Goal: Find specific page/section: Find specific page/section

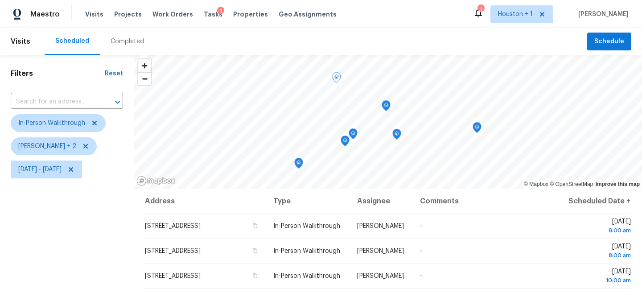
scroll to position [6, 0]
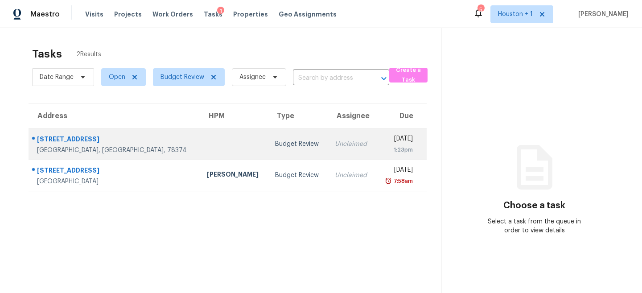
click at [268, 128] on td "Budget Review" at bounding box center [298, 143] width 60 height 31
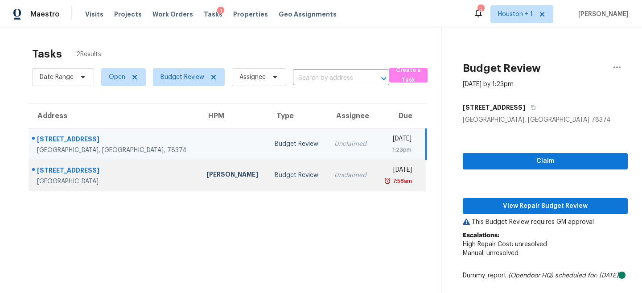
click at [327, 190] on td "Unclaimed" at bounding box center [351, 175] width 48 height 31
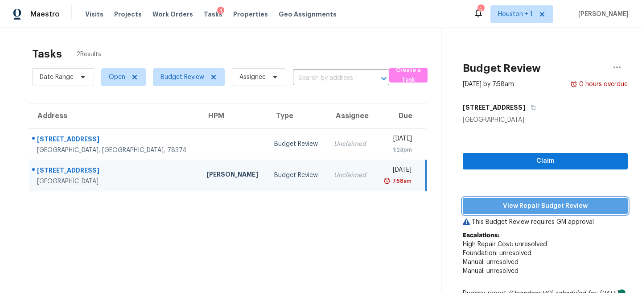
click at [537, 208] on span "View Repair Budget Review" at bounding box center [545, 206] width 151 height 11
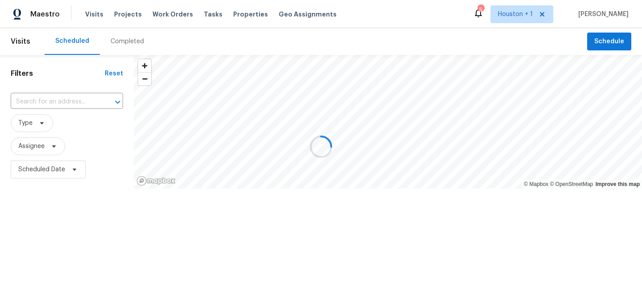
click at [123, 41] on div at bounding box center [321, 146] width 642 height 293
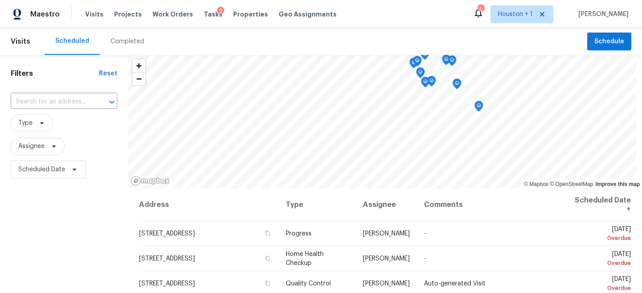
click at [123, 41] on div "Completed" at bounding box center [127, 41] width 33 height 9
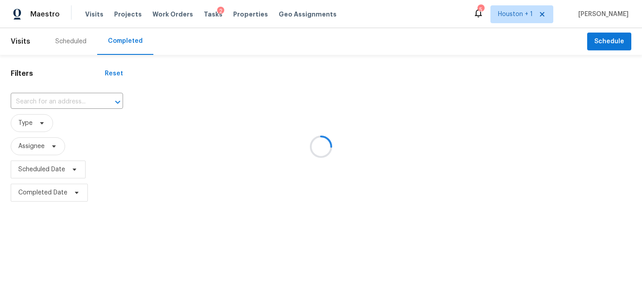
click at [66, 81] on div at bounding box center [321, 146] width 642 height 293
click at [61, 93] on div at bounding box center [321, 146] width 642 height 293
click at [49, 106] on div at bounding box center [321, 146] width 642 height 293
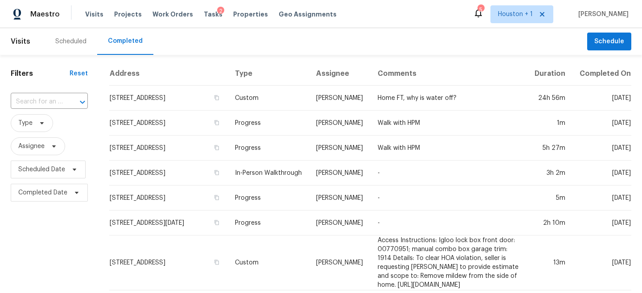
click at [32, 99] on input "text" at bounding box center [37, 102] width 52 height 14
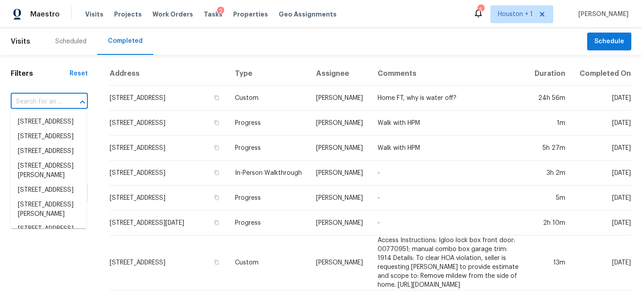
paste input "23503 Briarcreek Blvd, Spring, TX 77373"
type input "23503 Briarcreek Blvd, Spring, TX 77373"
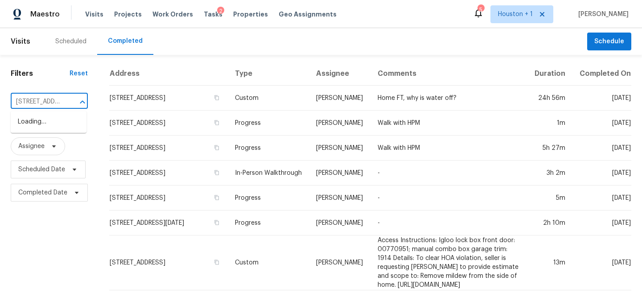
scroll to position [0, 71]
click at [37, 129] on li "23503 Briarcreek Blvd, Spring, TX 77373" at bounding box center [49, 122] width 76 height 15
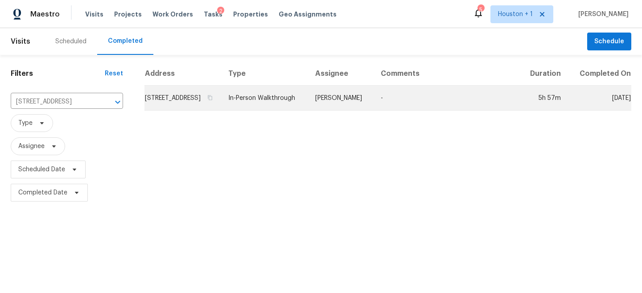
click at [374, 96] on td "Joseph Wolfe" at bounding box center [341, 98] width 66 height 25
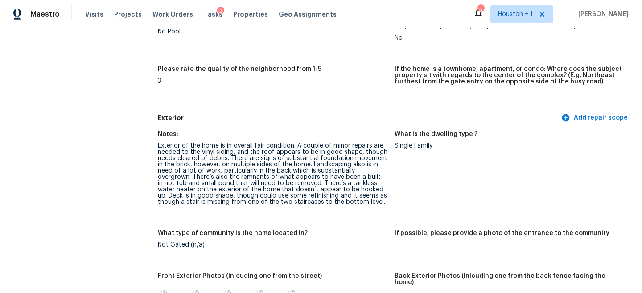
scroll to position [252, 0]
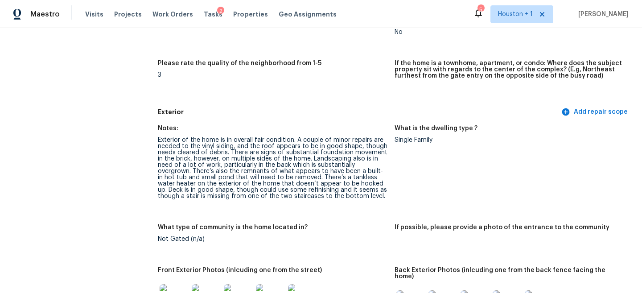
click at [263, 152] on div "Exterior of the home is in overall fair condition. A couple of minor repairs ar…" at bounding box center [273, 168] width 230 height 62
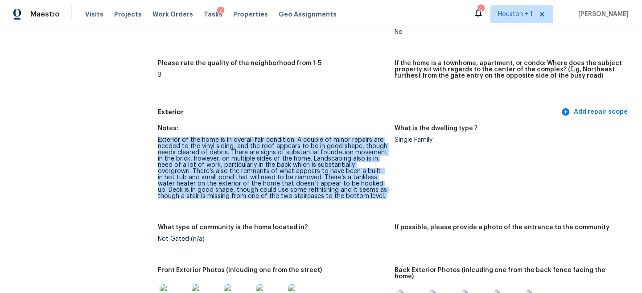
click at [263, 152] on div "Exterior of the home is in overall fair condition. A couple of minor repairs ar…" at bounding box center [273, 168] width 230 height 62
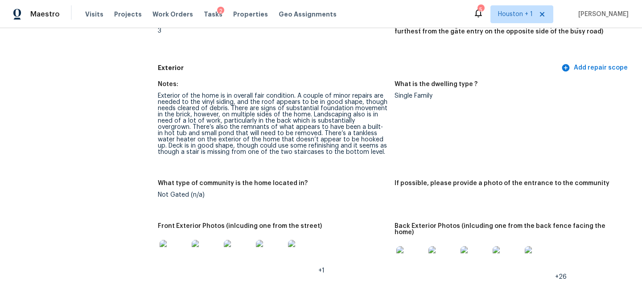
scroll to position [297, 0]
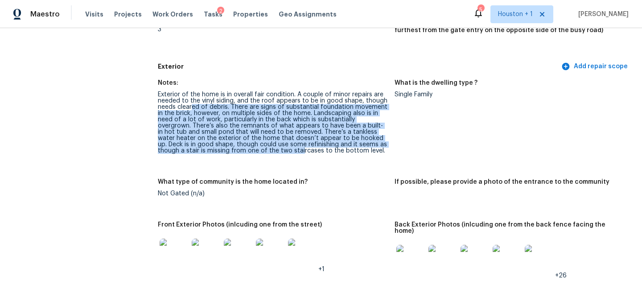
drag, startPoint x: 192, startPoint y: 106, endPoint x: 252, endPoint y: 149, distance: 73.5
click at [252, 149] on div "Exterior of the home is in overall fair condition. A couple of minor repairs ar…" at bounding box center [273, 122] width 230 height 62
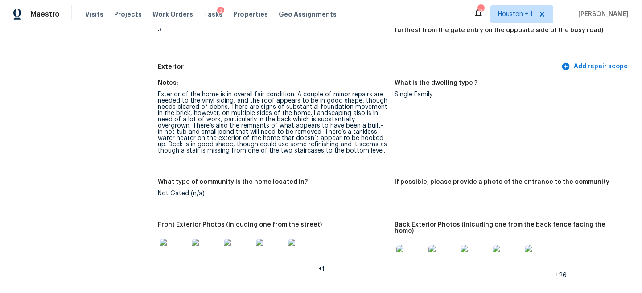
click at [226, 113] on div "Exterior of the home is in overall fair condition. A couple of minor repairs ar…" at bounding box center [273, 122] width 230 height 62
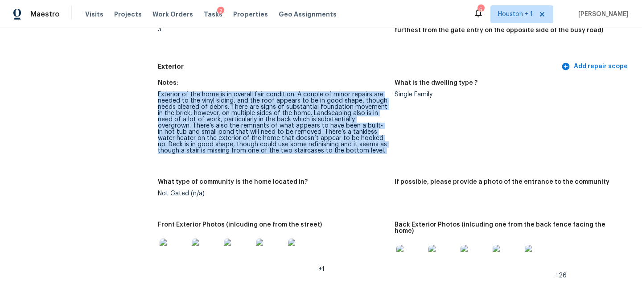
click at [226, 113] on div "Exterior of the home is in overall fair condition. A couple of minor repairs ar…" at bounding box center [273, 122] width 230 height 62
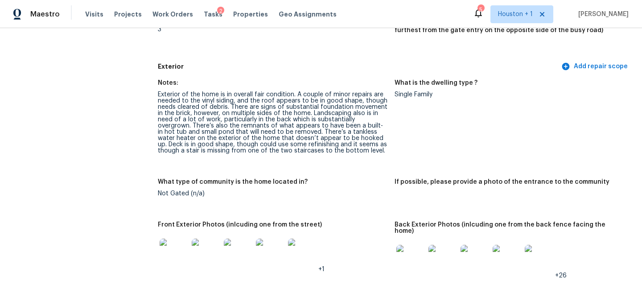
click at [230, 120] on div "Exterior of the home is in overall fair condition. A couple of minor repairs ar…" at bounding box center [273, 122] width 230 height 62
click at [228, 124] on div "Exterior of the home is in overall fair condition. A couple of minor repairs ar…" at bounding box center [273, 122] width 230 height 62
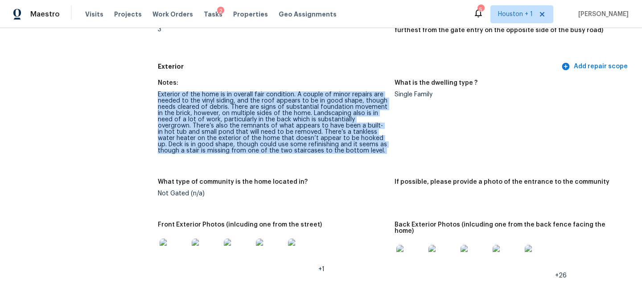
click at [228, 124] on div "Exterior of the home is in overall fair condition. A couple of minor repairs ar…" at bounding box center [273, 122] width 230 height 62
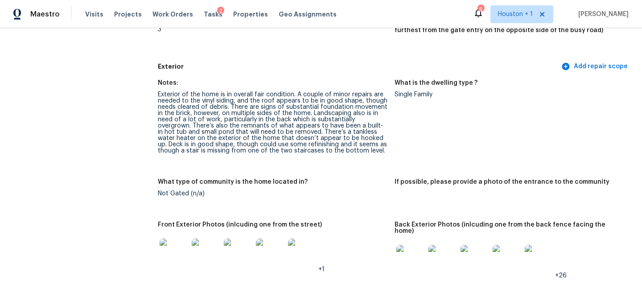
click at [240, 128] on div "Exterior of the home is in overall fair condition. A couple of minor repairs ar…" at bounding box center [273, 122] width 230 height 62
click at [225, 136] on div "Exterior of the home is in overall fair condition. A couple of minor repairs ar…" at bounding box center [273, 122] width 230 height 62
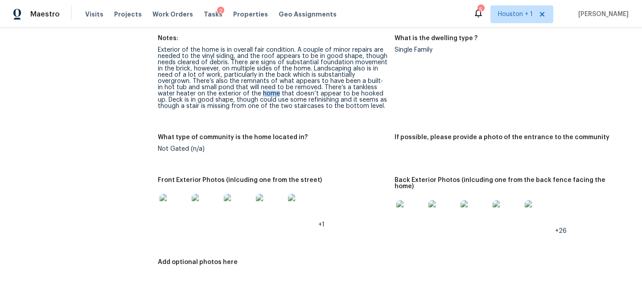
scroll to position [345, 0]
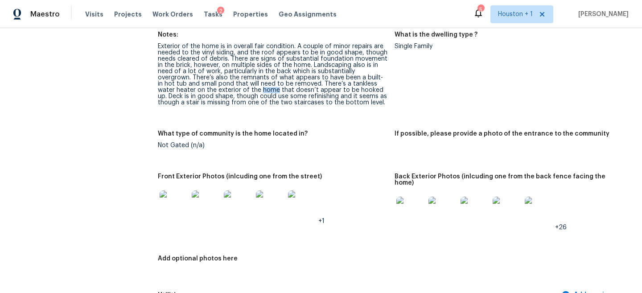
click at [177, 197] on img at bounding box center [174, 204] width 29 height 29
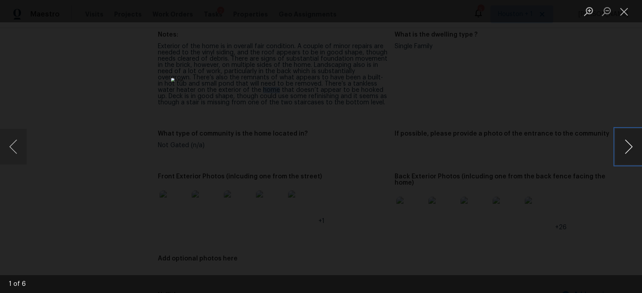
click at [627, 145] on button "Next image" at bounding box center [628, 147] width 27 height 36
click at [574, 96] on div "Lightbox" at bounding box center [321, 146] width 642 height 293
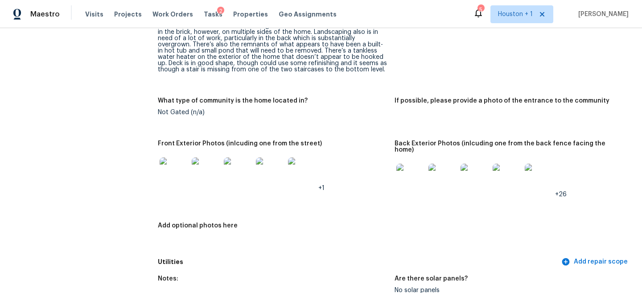
scroll to position [397, 0]
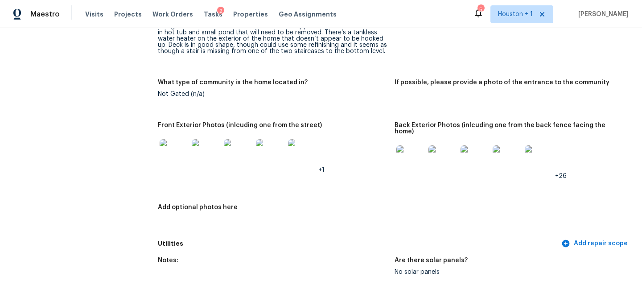
click at [410, 163] on img at bounding box center [410, 159] width 29 height 29
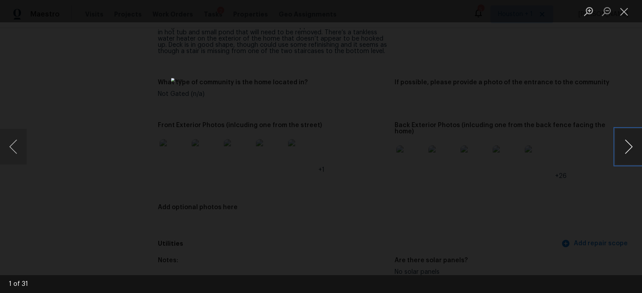
click at [624, 141] on button "Next image" at bounding box center [628, 147] width 27 height 36
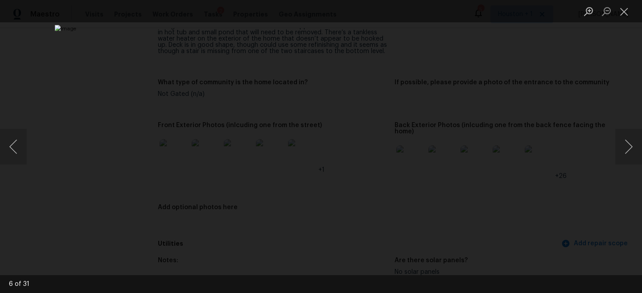
click at [539, 146] on div "Lightbox" at bounding box center [321, 146] width 642 height 293
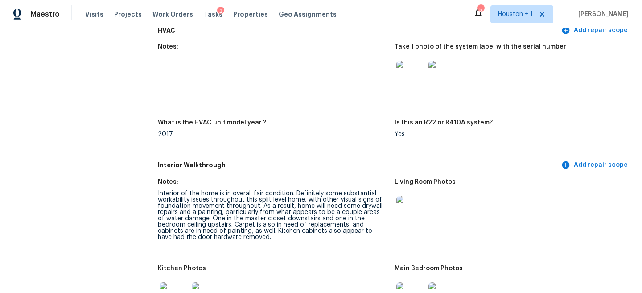
scroll to position [864, 0]
click at [411, 211] on img at bounding box center [410, 209] width 29 height 29
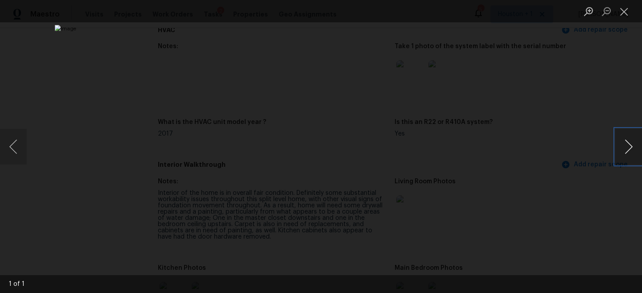
click at [633, 148] on button "Next image" at bounding box center [628, 147] width 27 height 36
click at [598, 104] on div "Lightbox" at bounding box center [321, 146] width 642 height 293
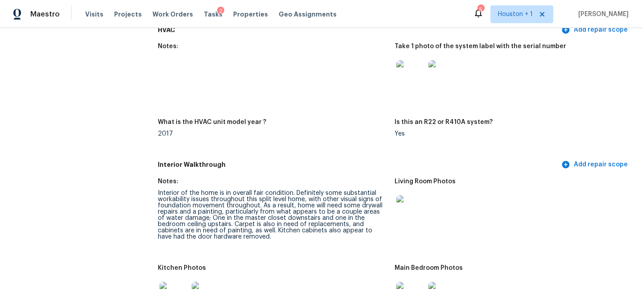
click at [334, 214] on div "Interior of the home is in overall fair condition. Definitely some substantial …" at bounding box center [273, 215] width 230 height 50
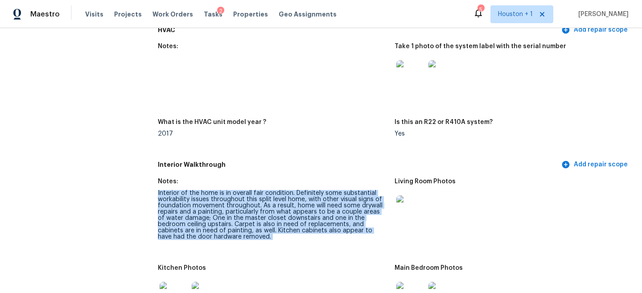
click at [334, 214] on div "Interior of the home is in overall fair condition. Definitely some substantial …" at bounding box center [273, 215] width 230 height 50
click at [334, 213] on div "Interior of the home is in overall fair condition. Definitely some substantial …" at bounding box center [273, 215] width 230 height 50
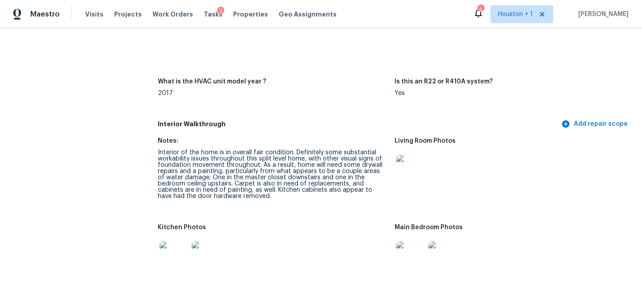
scroll to position [905, 0]
click at [412, 250] on img at bounding box center [410, 254] width 29 height 29
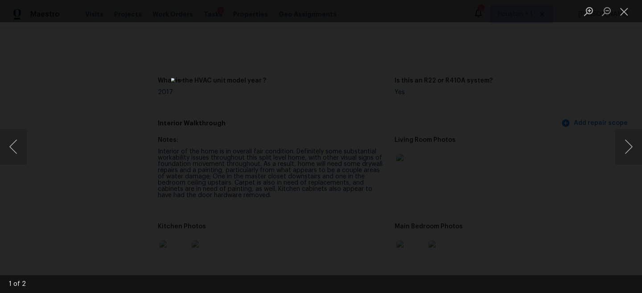
click at [534, 168] on div "Lightbox" at bounding box center [321, 146] width 642 height 293
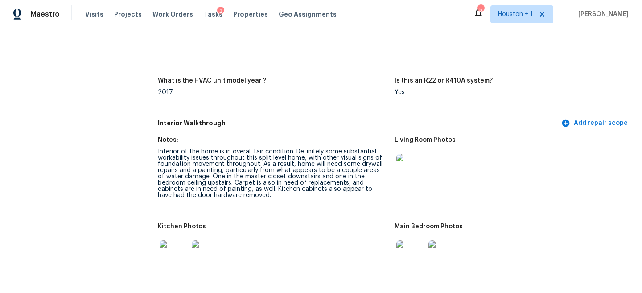
click at [448, 250] on img at bounding box center [442, 254] width 29 height 29
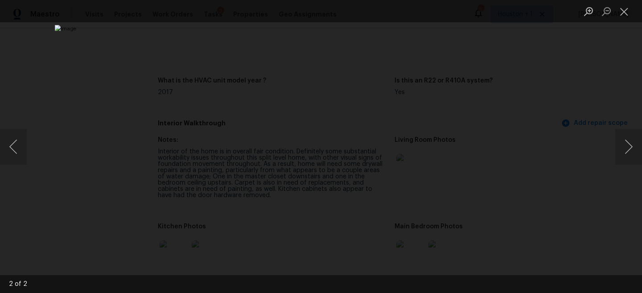
click at [569, 128] on div "Lightbox" at bounding box center [321, 146] width 642 height 293
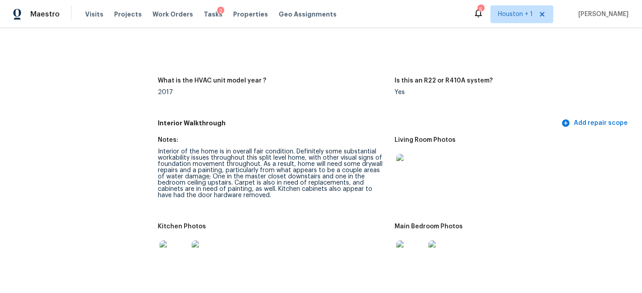
click at [173, 252] on img at bounding box center [174, 254] width 29 height 29
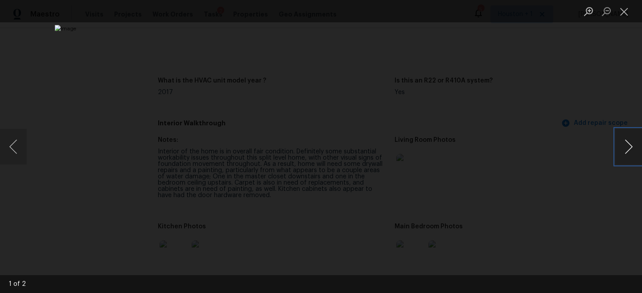
click at [626, 156] on button "Next image" at bounding box center [628, 147] width 27 height 36
click at [574, 165] on div "Lightbox" at bounding box center [321, 146] width 642 height 293
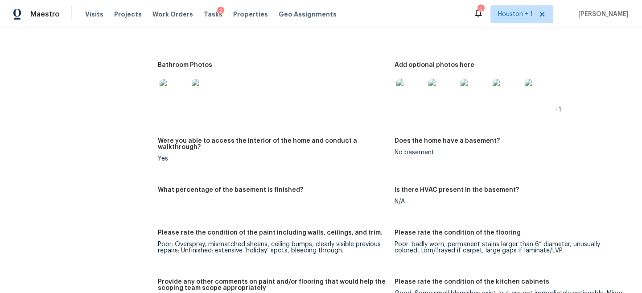
scroll to position [1163, 0]
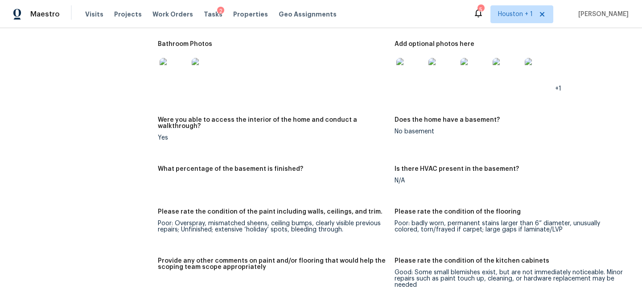
click at [415, 69] on img at bounding box center [410, 72] width 29 height 29
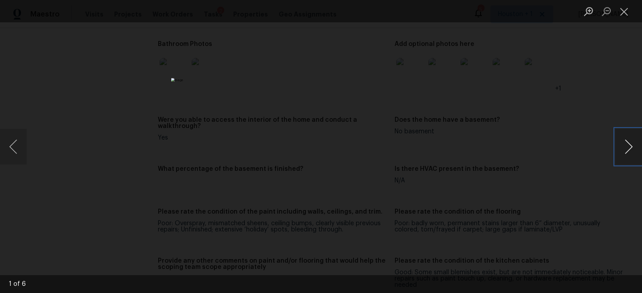
click at [629, 150] on button "Next image" at bounding box center [628, 147] width 27 height 36
click at [8, 144] on button "Previous image" at bounding box center [13, 147] width 27 height 36
click at [620, 148] on button "Next image" at bounding box center [628, 147] width 27 height 36
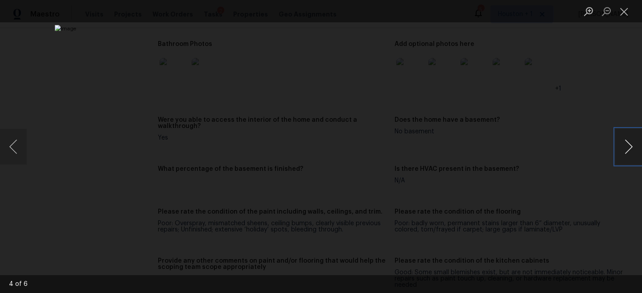
click at [620, 148] on button "Next image" at bounding box center [628, 147] width 27 height 36
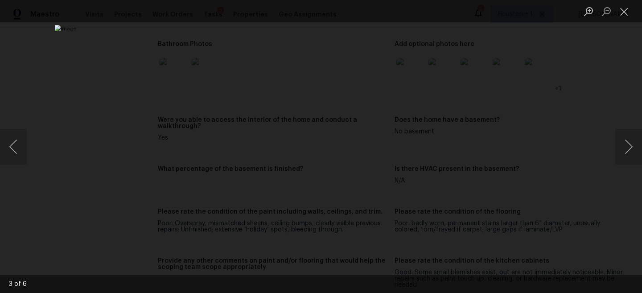
click at [582, 113] on div "Lightbox" at bounding box center [321, 146] width 642 height 293
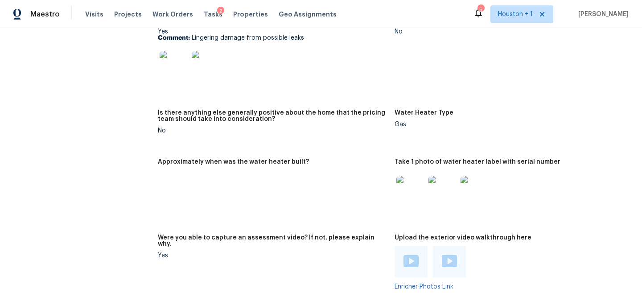
scroll to position [1696, 0]
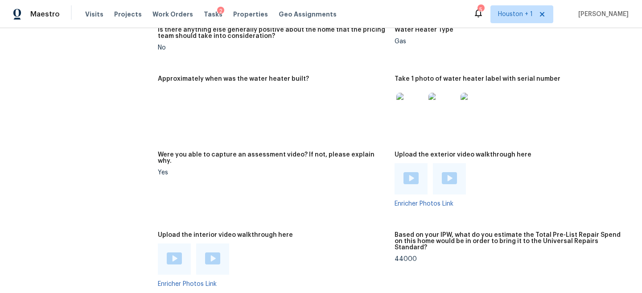
click at [411, 172] on img at bounding box center [410, 178] width 15 height 12
click at [466, 163] on div at bounding box center [432, 178] width 77 height 31
click at [454, 172] on img at bounding box center [449, 178] width 15 height 12
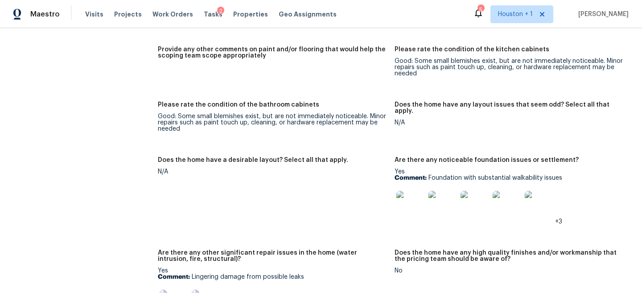
scroll to position [1364, 0]
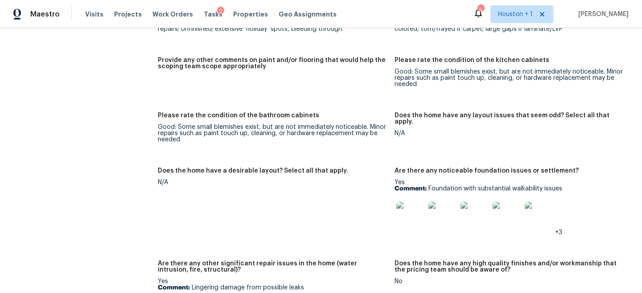
click at [405, 210] on img at bounding box center [410, 215] width 29 height 29
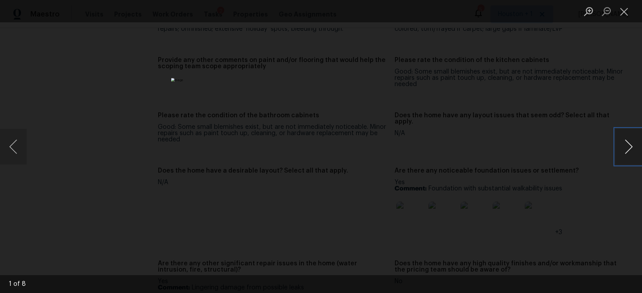
click at [633, 140] on button "Next image" at bounding box center [628, 147] width 27 height 36
click at [628, 143] on button "Next image" at bounding box center [628, 147] width 27 height 36
click at [626, 149] on button "Next image" at bounding box center [628, 147] width 27 height 36
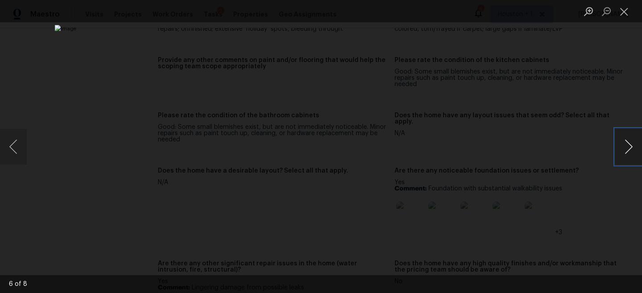
click at [626, 149] on button "Next image" at bounding box center [628, 147] width 27 height 36
click at [625, 147] on button "Next image" at bounding box center [628, 147] width 27 height 36
click at [593, 124] on div "Lightbox" at bounding box center [321, 146] width 642 height 293
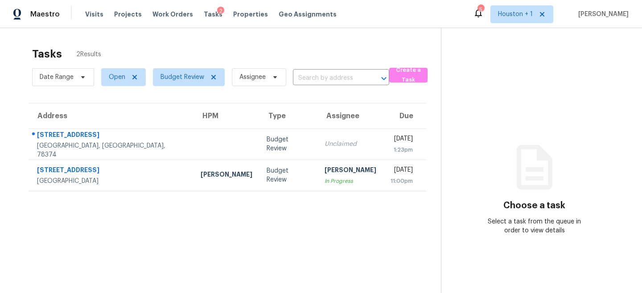
click at [313, 49] on div "Tasks 2 Results" at bounding box center [236, 53] width 409 height 23
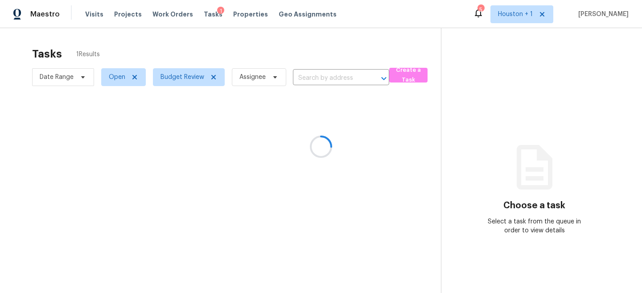
click at [238, 252] on div at bounding box center [321, 146] width 642 height 293
